Goal: Task Accomplishment & Management: Complete application form

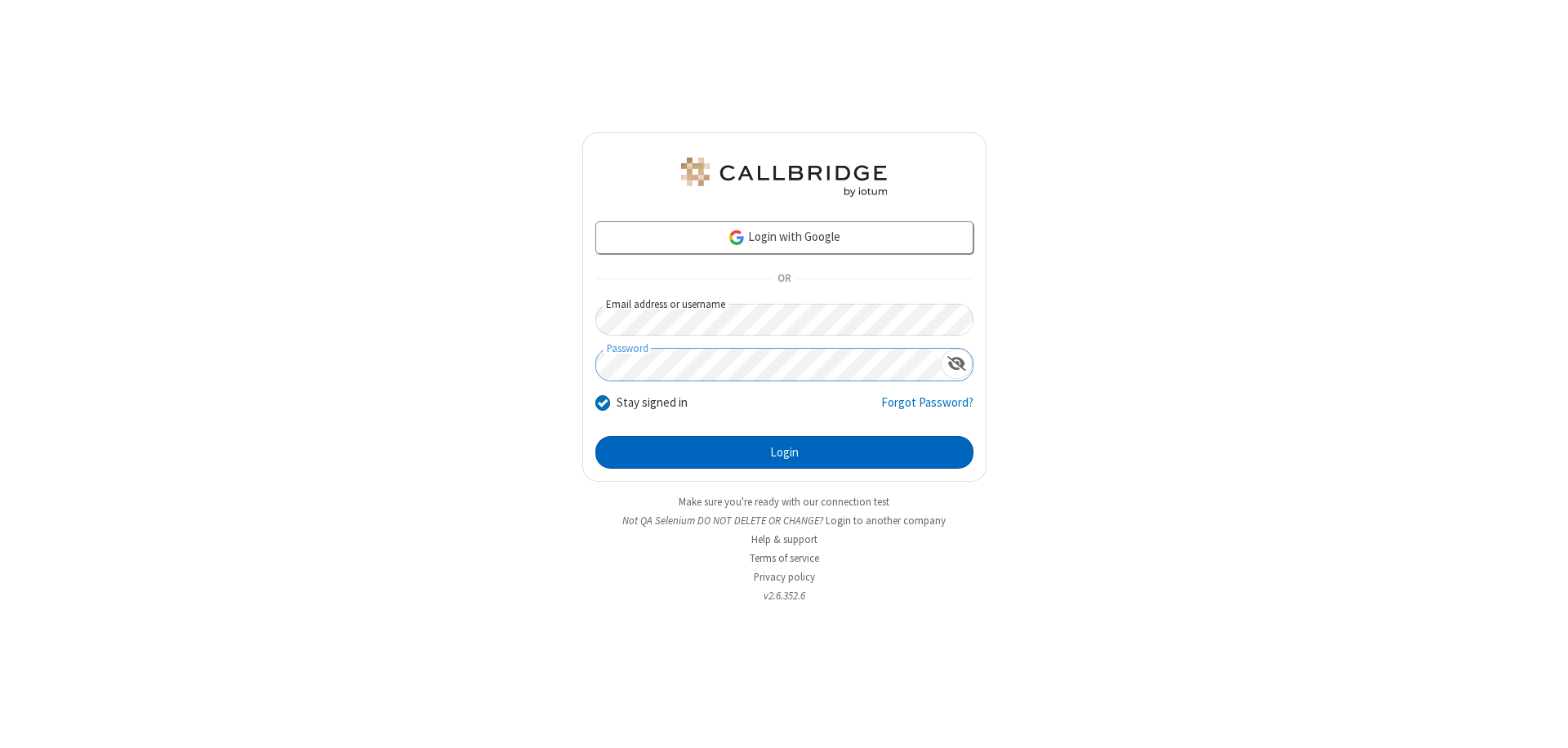
click at [784, 452] on button "Login" at bounding box center [785, 453] width 378 height 33
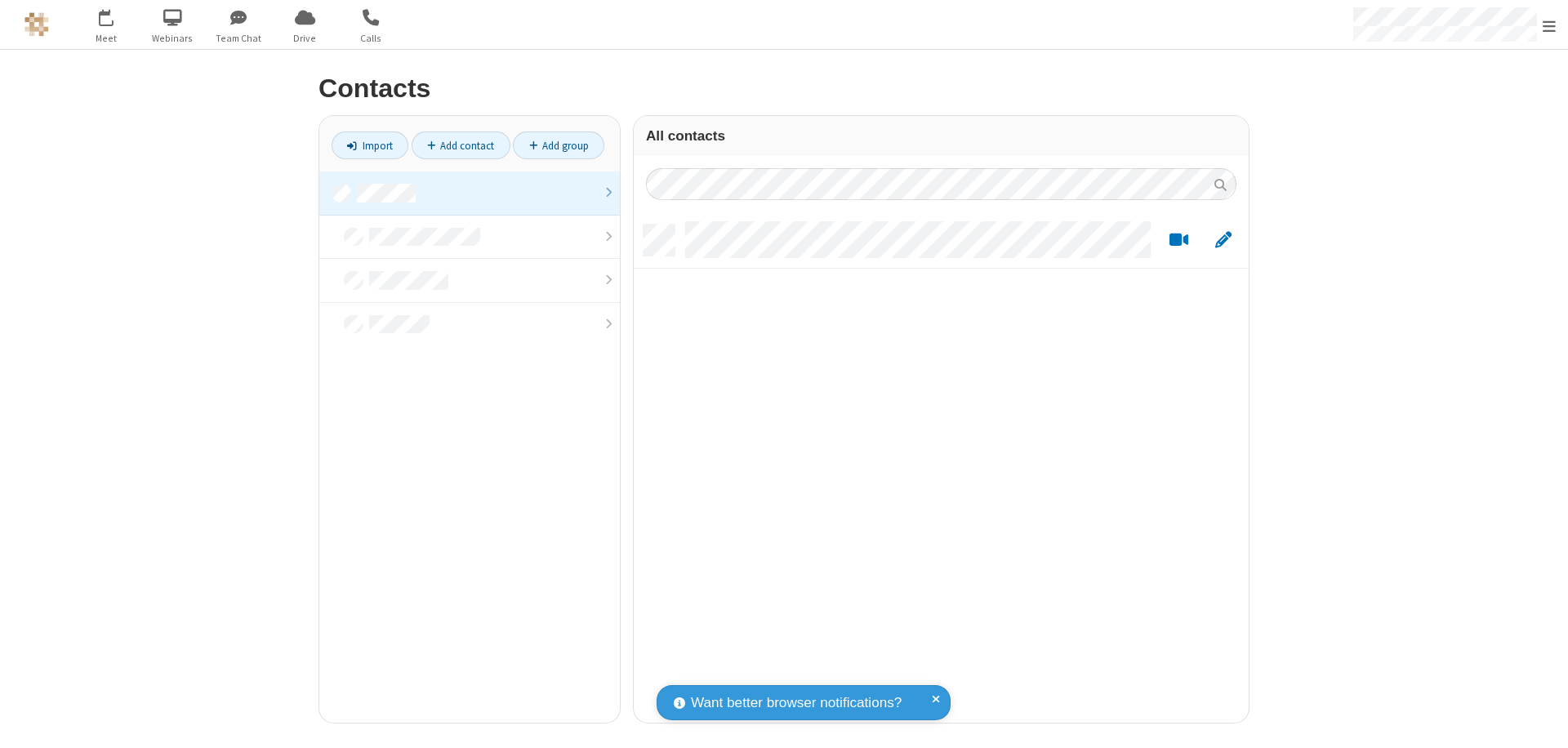
click at [470, 193] on link at bounding box center [470, 193] width 301 height 44
click at [461, 146] on link "Add contact" at bounding box center [461, 146] width 99 height 28
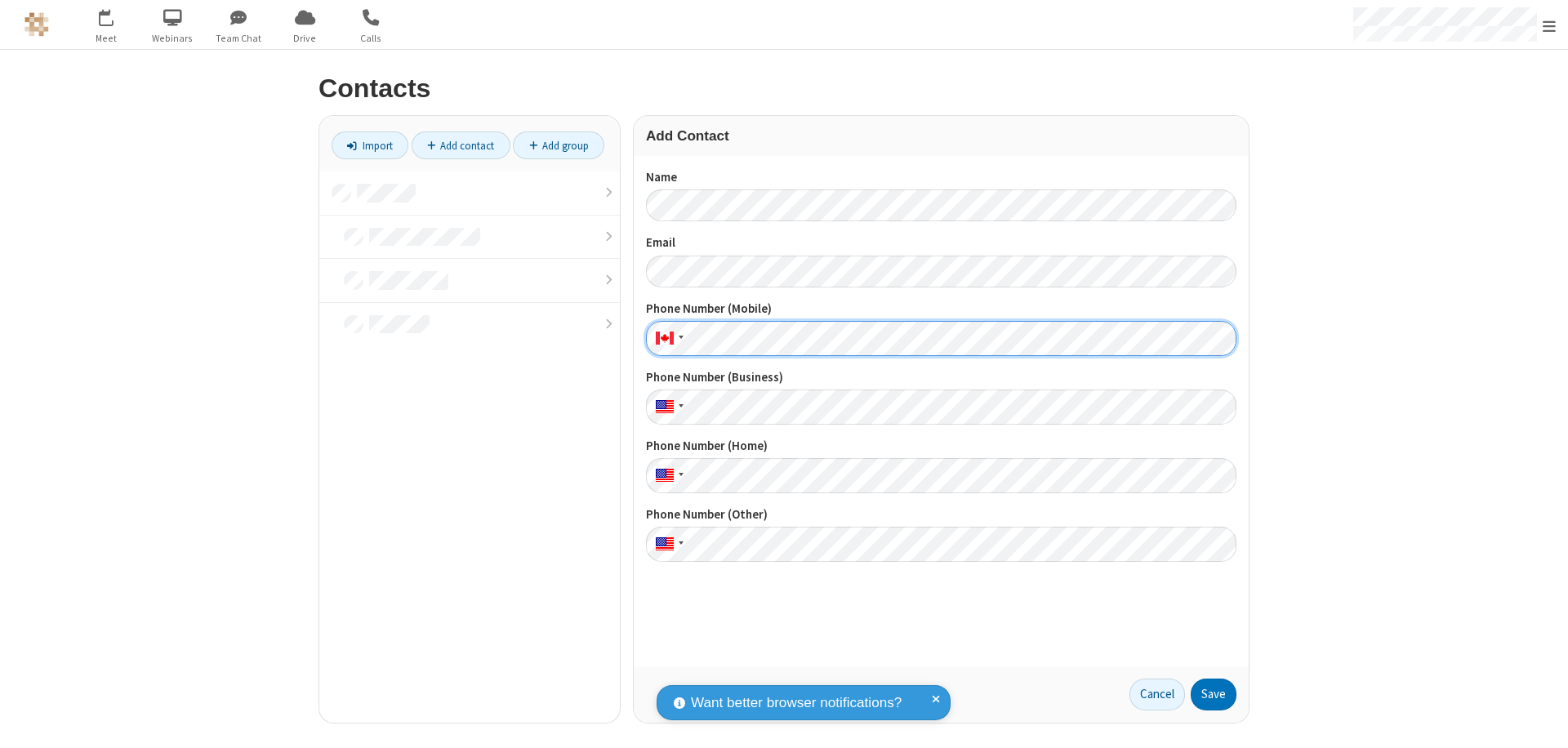
click at [1214, 695] on button "Save" at bounding box center [1214, 696] width 46 height 33
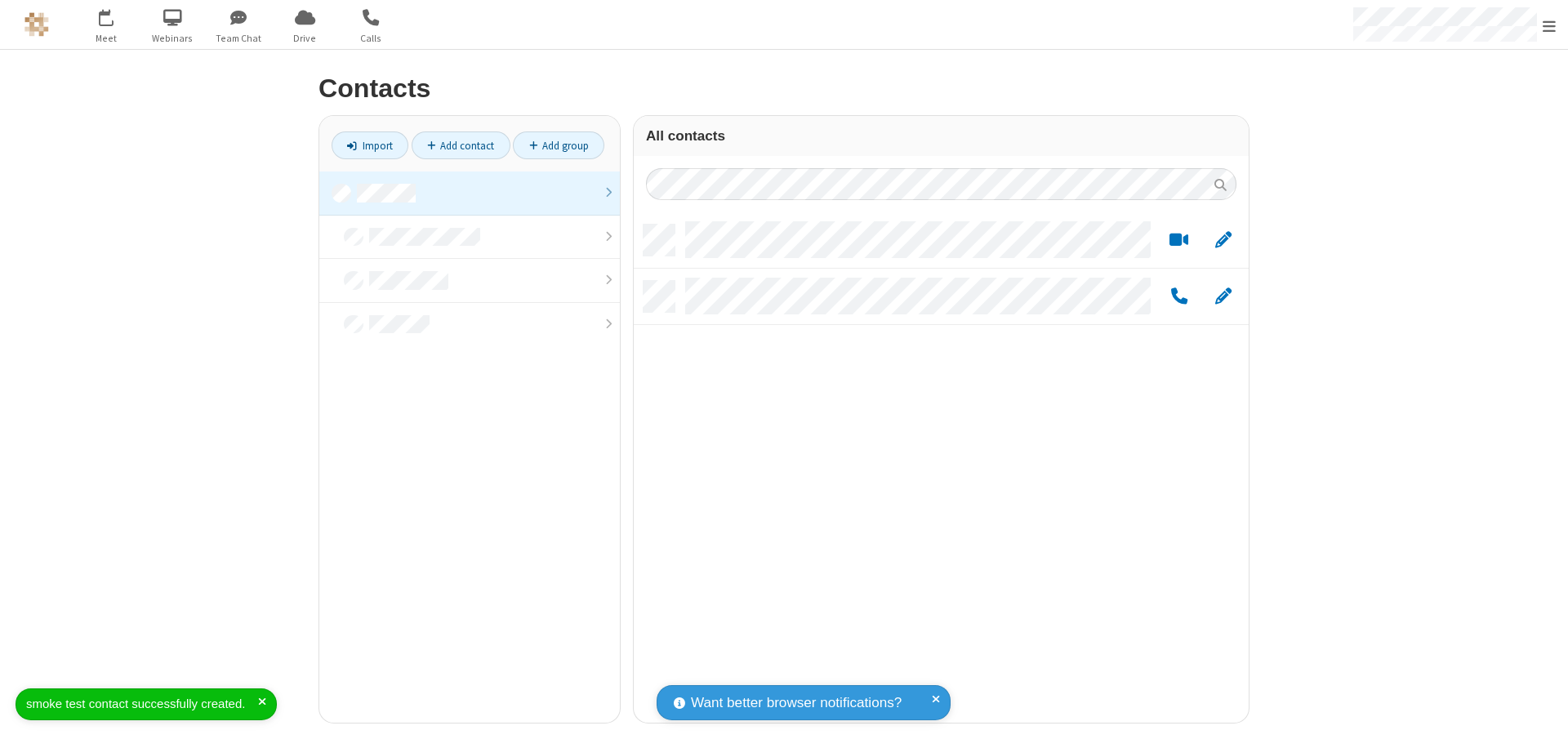
scroll to position [499, 603]
